Goal: Navigation & Orientation: Find specific page/section

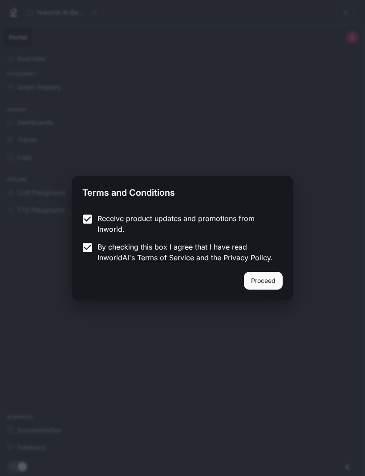
click at [269, 281] on button "Proceed" at bounding box center [263, 281] width 39 height 18
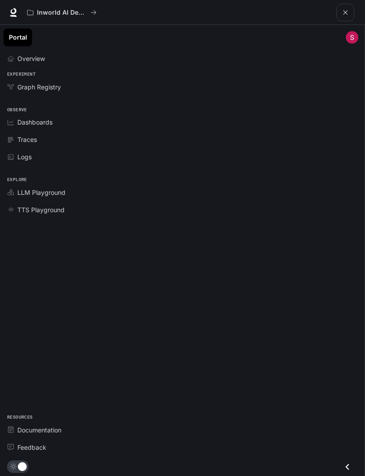
click at [352, 11] on button "open drawer" at bounding box center [345, 13] width 18 height 18
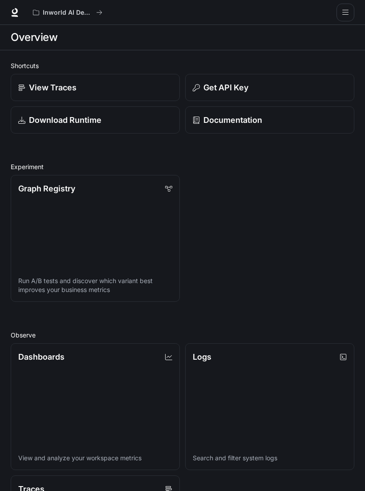
click at [353, 5] on div "Inworld AI Demos Documentation Documentation" at bounding box center [182, 12] width 365 height 25
click at [342, 16] on button "open drawer" at bounding box center [345, 13] width 18 height 18
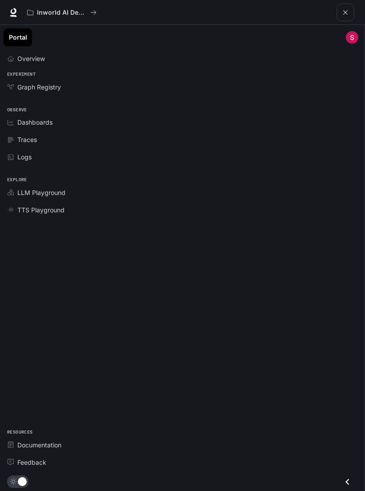
click at [153, 52] on link "Overview" at bounding box center [182, 59] width 357 height 16
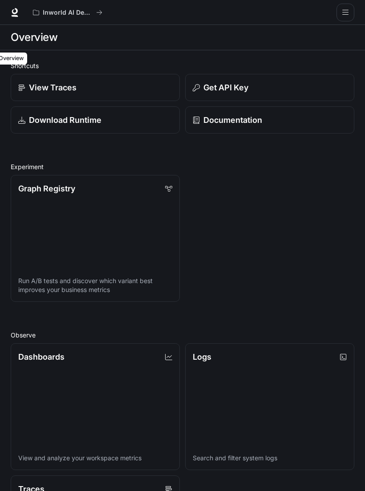
click at [346, 16] on icon "open drawer" at bounding box center [345, 12] width 7 height 7
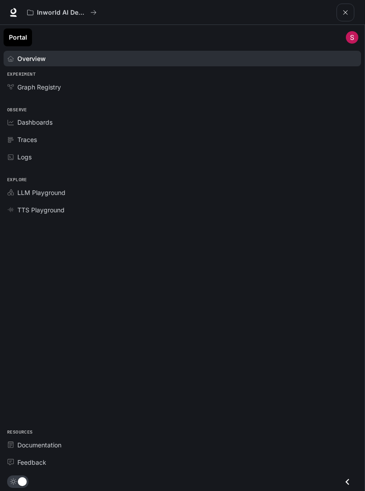
click at [346, 29] on button "main menu drawer" at bounding box center [352, 37] width 18 height 18
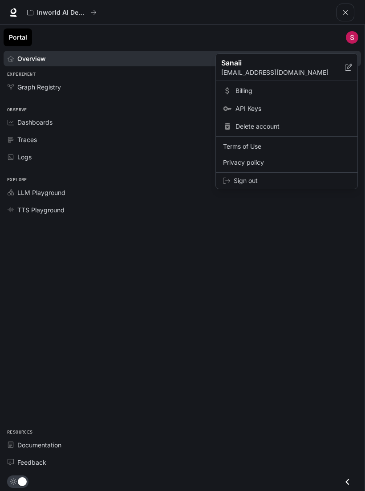
click at [349, 29] on div at bounding box center [182, 245] width 365 height 491
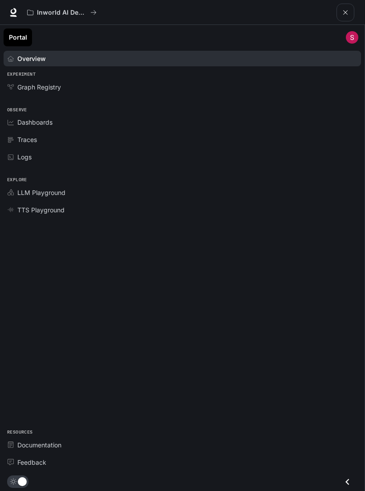
click at [349, 29] on div "Sanaii [EMAIL_ADDRESS][DOMAIN_NAME] Billing API Keys Delete account Terms of Us…" at bounding box center [182, 245] width 365 height 491
